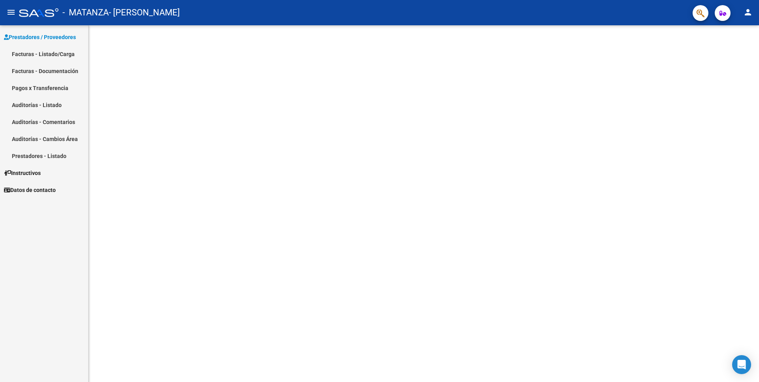
click at [37, 54] on link "Facturas - Listado/Carga" at bounding box center [44, 53] width 88 height 17
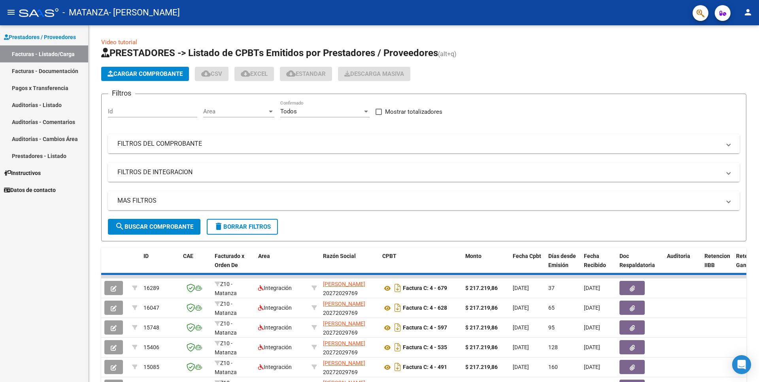
click at [171, 72] on span "Cargar Comprobante" at bounding box center [144, 73] width 75 height 7
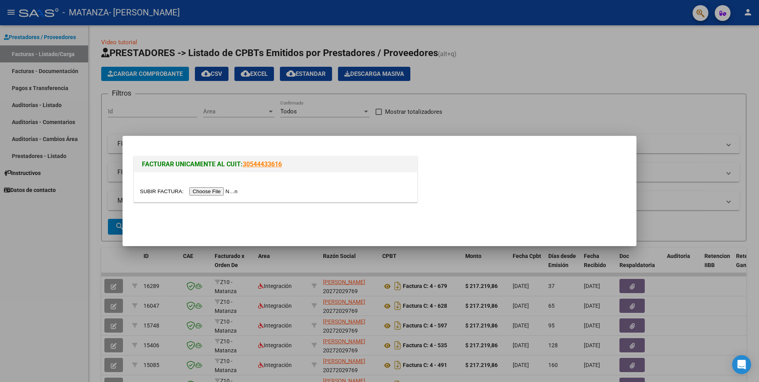
click at [162, 191] on input "file" at bounding box center [190, 191] width 100 height 8
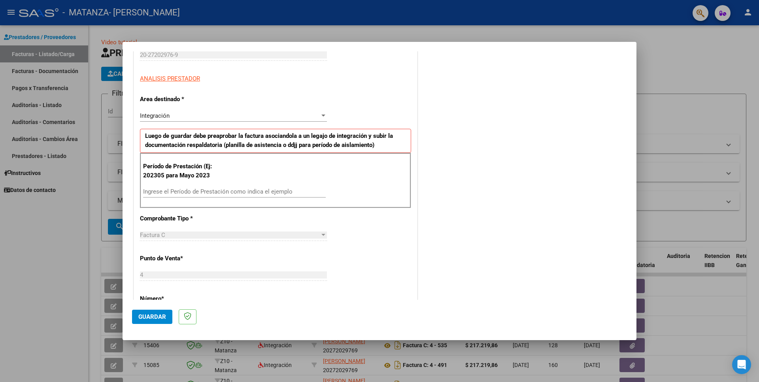
scroll to position [171, 0]
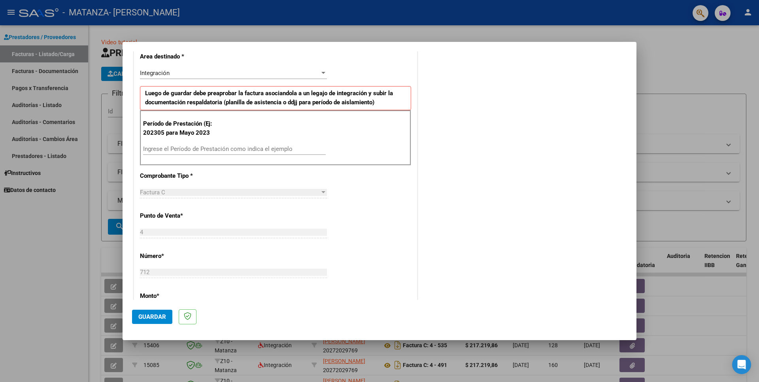
click at [160, 146] on input "Ingrese el Período de Prestación como indica el ejemplo" at bounding box center [234, 148] width 183 height 7
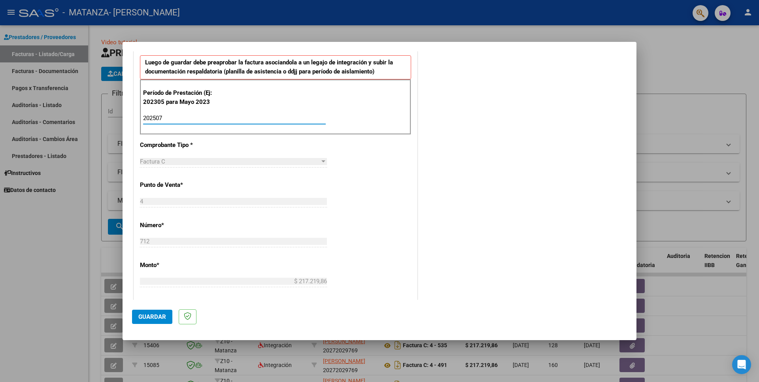
scroll to position [213, 0]
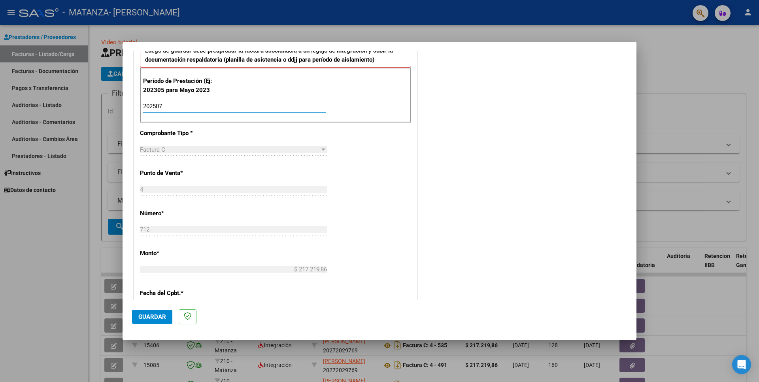
type input "202507"
click at [460, 116] on div "COMENTARIOS Comentarios del Prestador / Gerenciador:" at bounding box center [523, 183] width 208 height 672
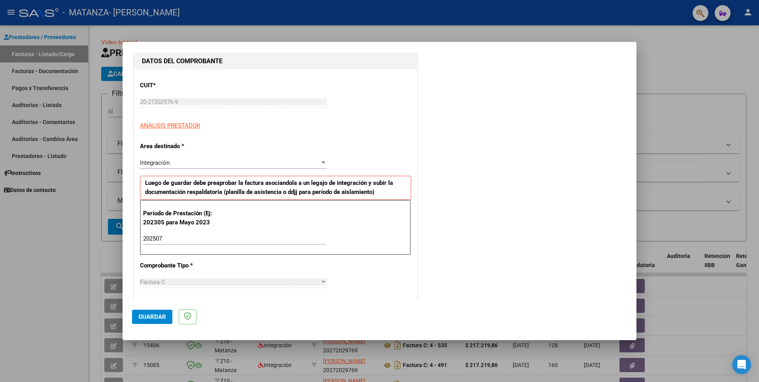
scroll to position [0, 0]
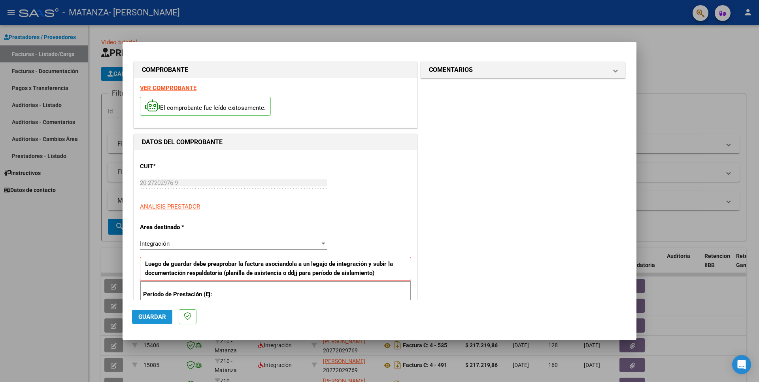
click at [149, 319] on span "Guardar" at bounding box center [152, 316] width 28 height 7
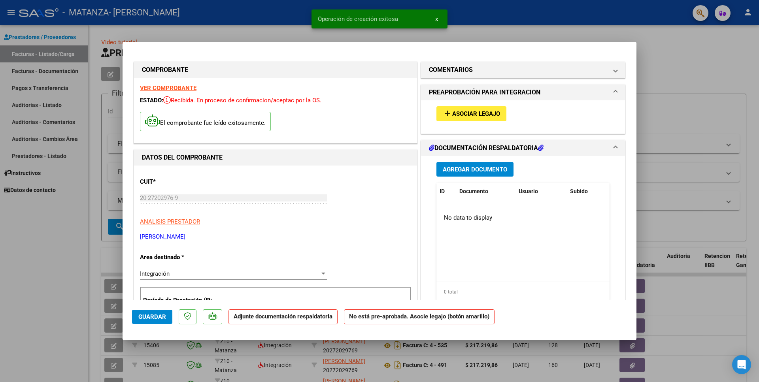
click at [492, 111] on span "Asociar Legajo" at bounding box center [476, 114] width 48 height 7
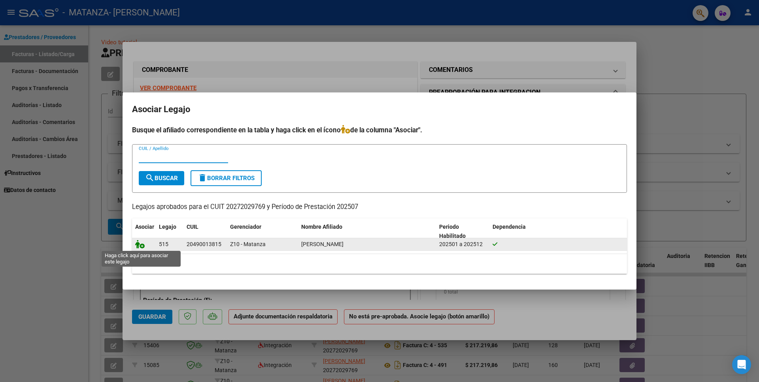
click at [140, 247] on icon at bounding box center [139, 244] width 9 height 9
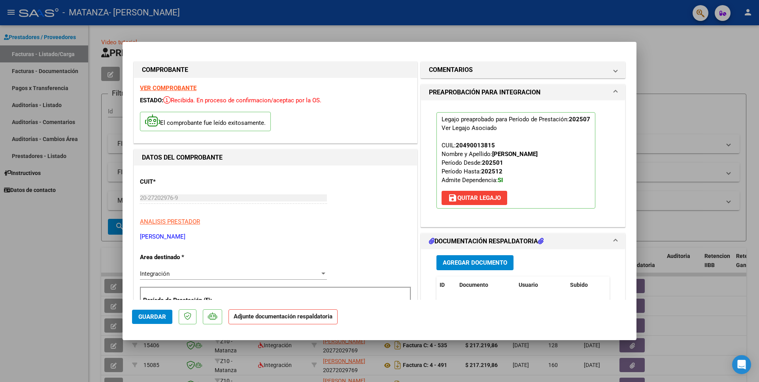
click at [488, 260] on span "Agregar Documento" at bounding box center [475, 263] width 64 height 7
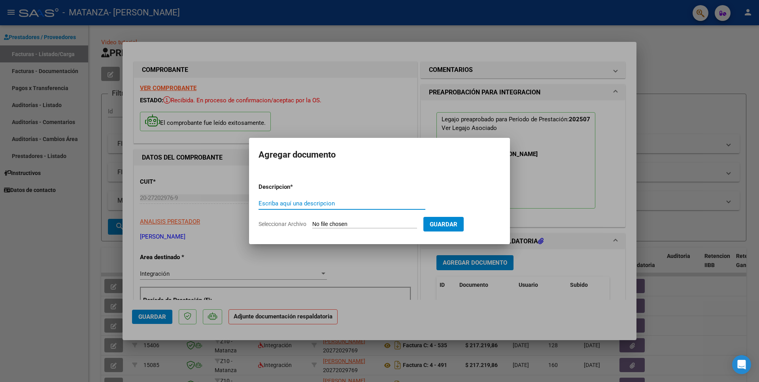
click at [326, 222] on input "Seleccionar Archivo" at bounding box center [364, 225] width 105 height 8
type input "C:\fakepath\Planilla de Asistencia.pdf"
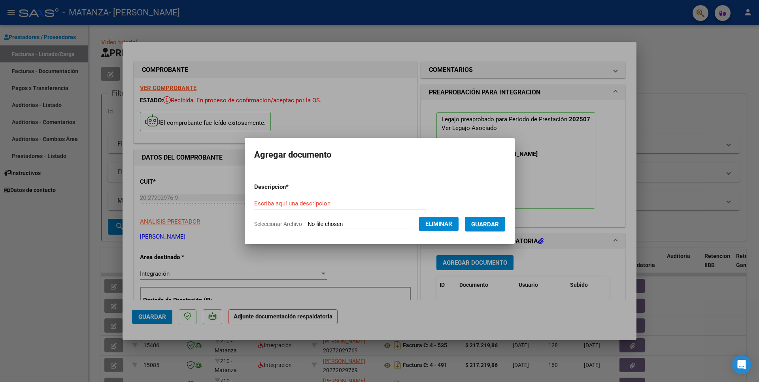
click at [345, 202] on input "Escriba aquí una descripcion" at bounding box center [340, 203] width 173 height 7
paste input "Planilla de Asistencia"
type input "Planilla de Asistencia"
click at [432, 187] on form "Descripcion * Planilla de Asistencia Escriba aquí una descripcion Seleccionar A…" at bounding box center [379, 206] width 251 height 58
click at [478, 222] on span "Guardar" at bounding box center [485, 224] width 28 height 7
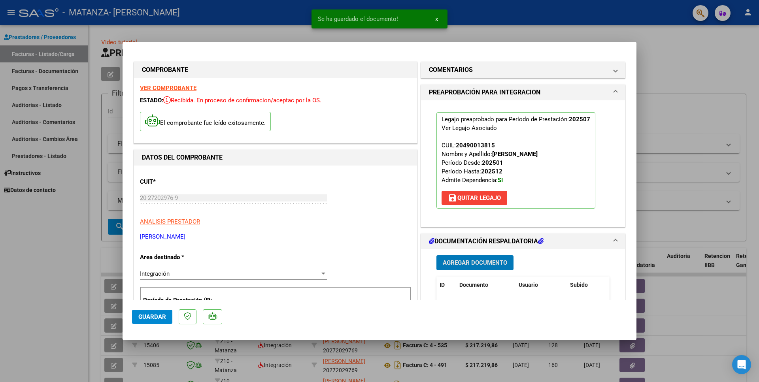
scroll to position [128, 0]
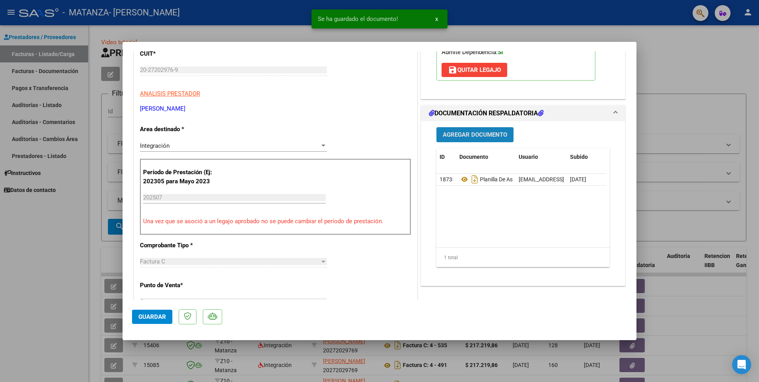
click at [485, 134] on span "Agregar Documento" at bounding box center [475, 135] width 64 height 7
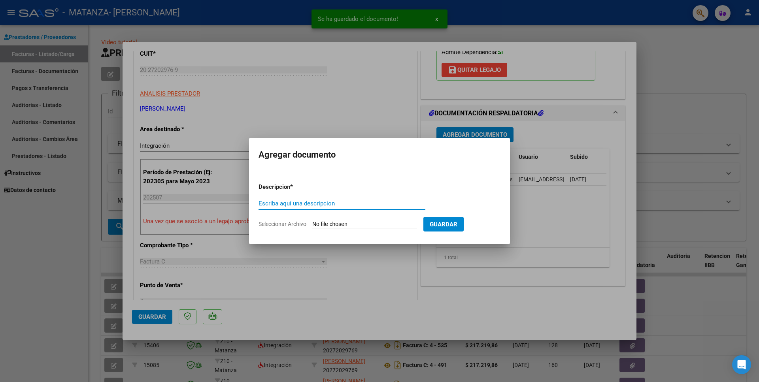
click at [328, 226] on input "Seleccionar Archivo" at bounding box center [364, 225] width 105 height 8
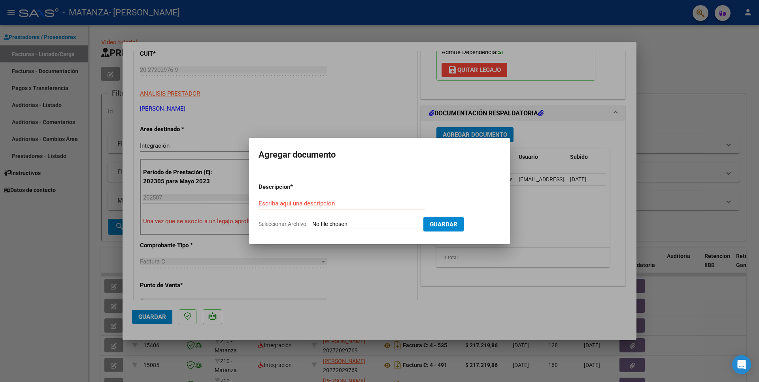
type input "C:\fakepath\Constancia de Concurrencia.pdf"
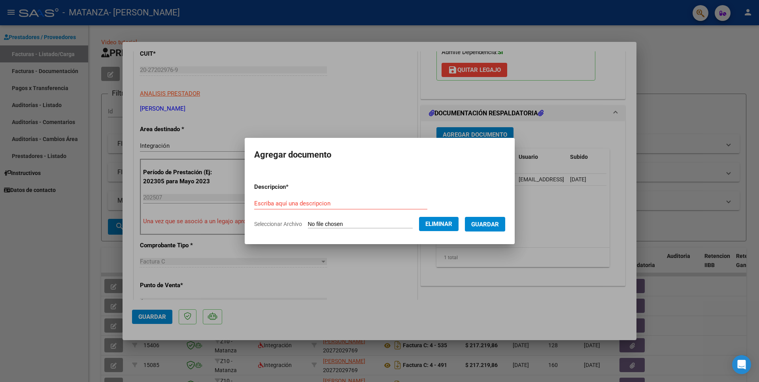
click at [366, 203] on input "Escriba aquí una descripcion" at bounding box center [340, 203] width 173 height 7
paste input "Constancia de Concurrencia"
type input "Constancia de Concurrencia"
click at [486, 224] on span "Guardar" at bounding box center [485, 224] width 28 height 7
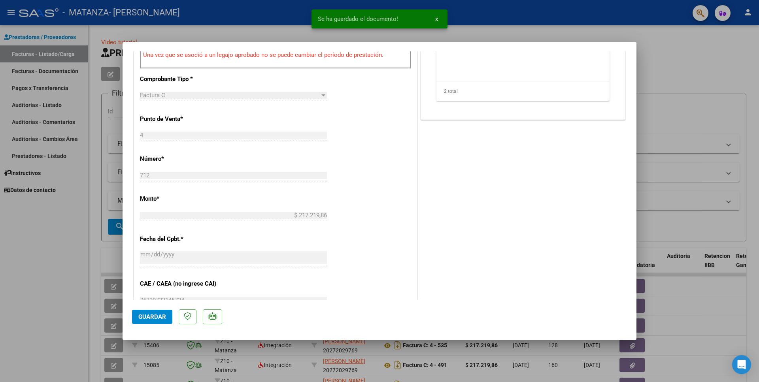
scroll to position [427, 0]
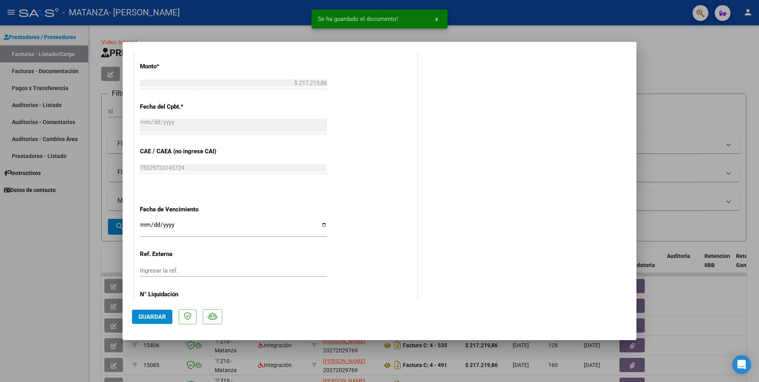
click at [160, 316] on span "Guardar" at bounding box center [152, 316] width 28 height 7
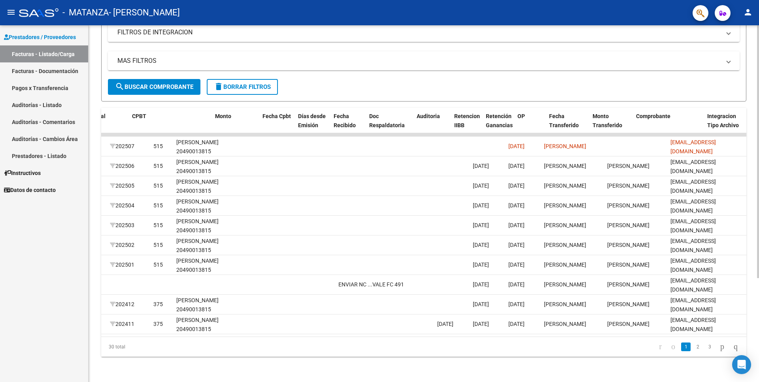
scroll to position [0, 0]
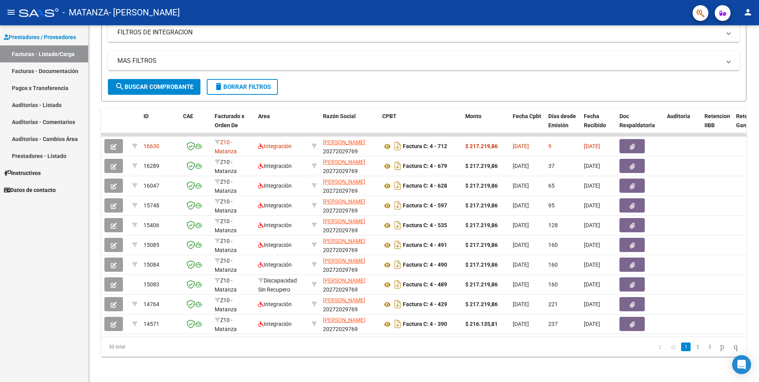
click at [35, 68] on link "Facturas - Documentación" at bounding box center [44, 70] width 88 height 17
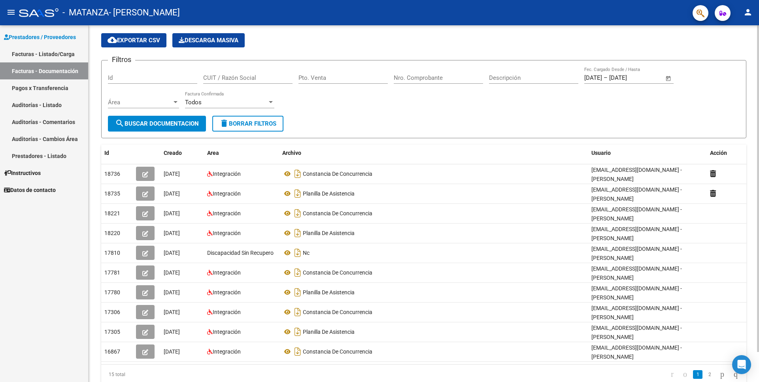
scroll to position [33, 0]
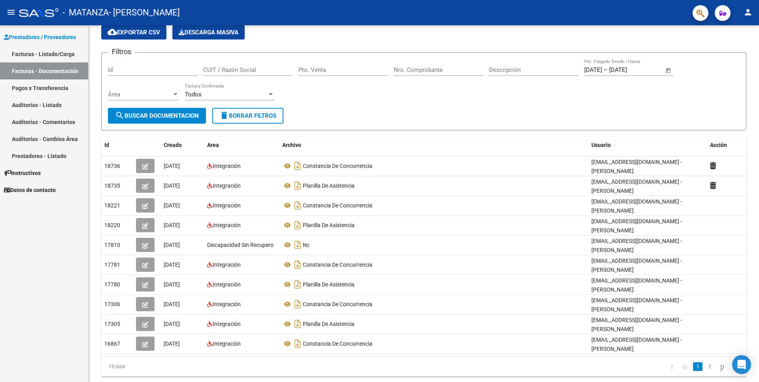
click at [40, 101] on link "Auditorías - Listado" at bounding box center [44, 104] width 88 height 17
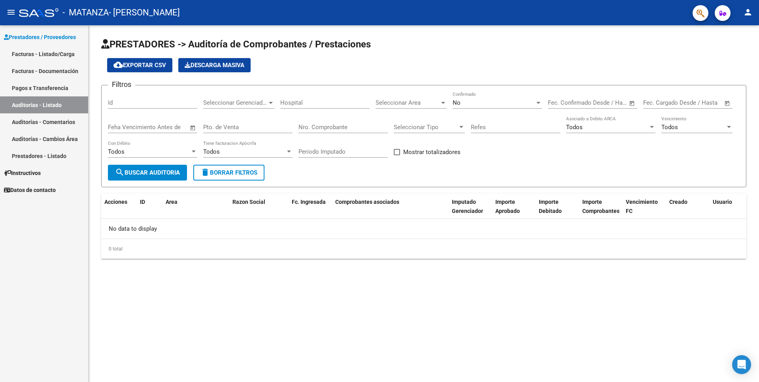
click at [38, 86] on link "Pagos x Transferencia" at bounding box center [44, 87] width 88 height 17
